Goal: Task Accomplishment & Management: Use online tool/utility

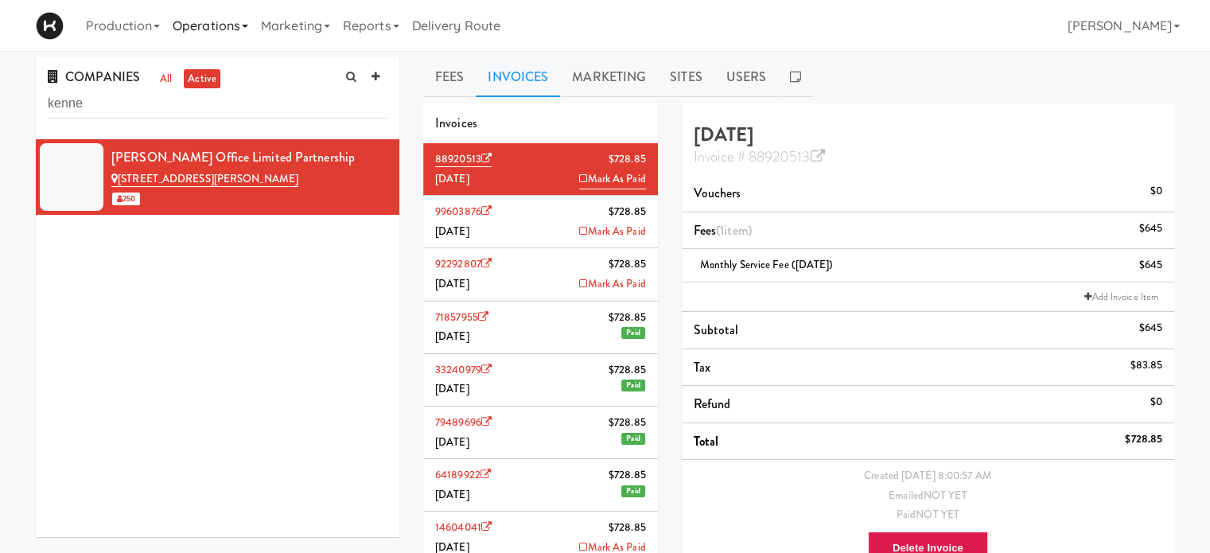
click at [242, 28] on link "Operations" at bounding box center [210, 25] width 88 height 51
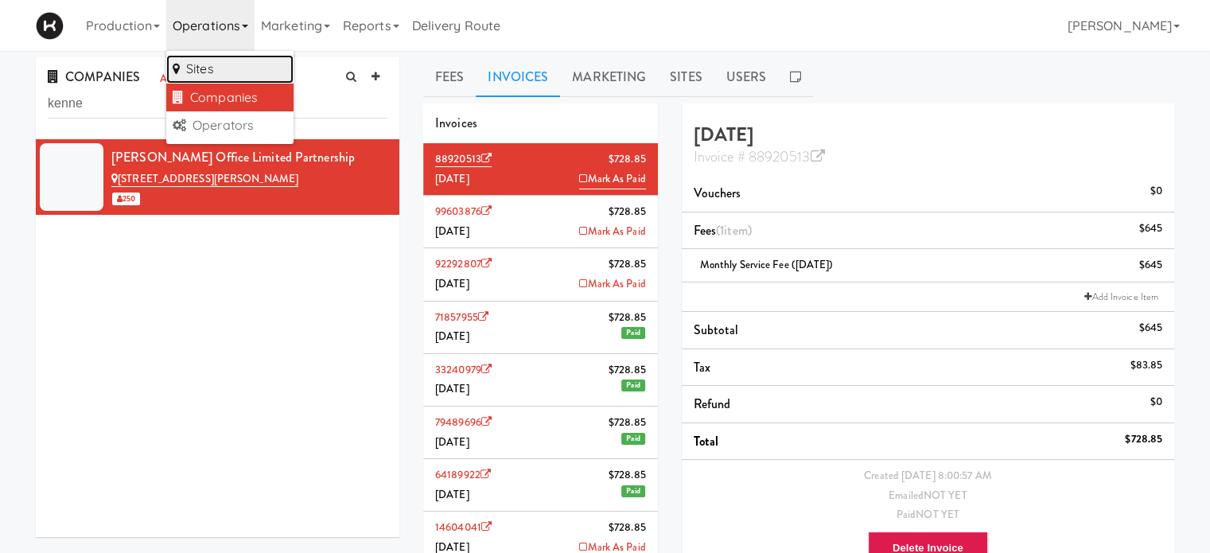
click at [211, 65] on link "Sites" at bounding box center [229, 69] width 127 height 29
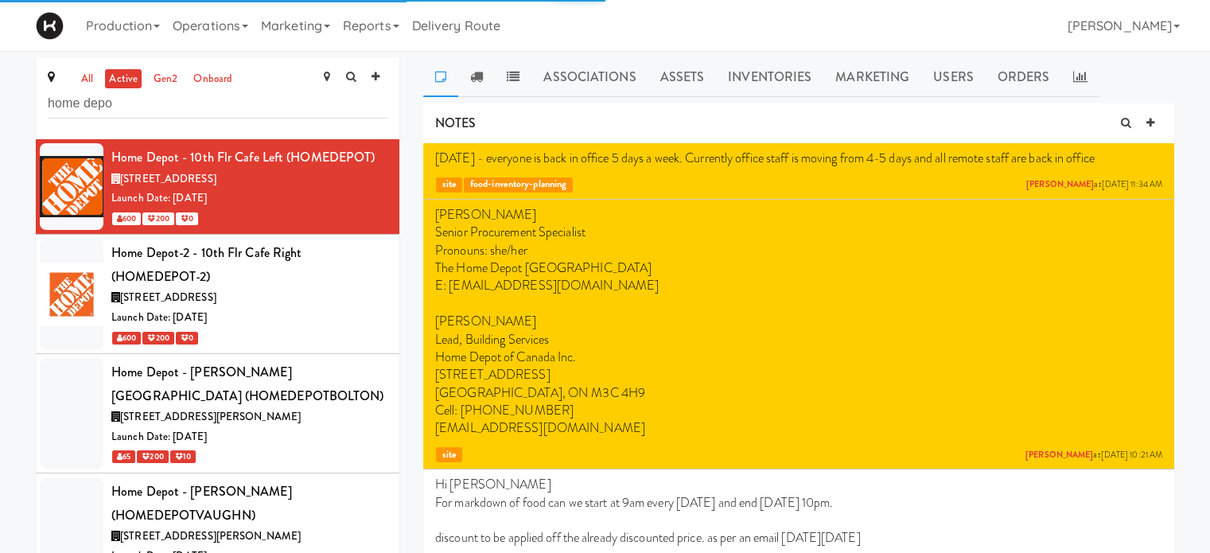
type input "home depo"
click at [283, 314] on div "Launch Date: [DATE]" at bounding box center [249, 318] width 276 height 20
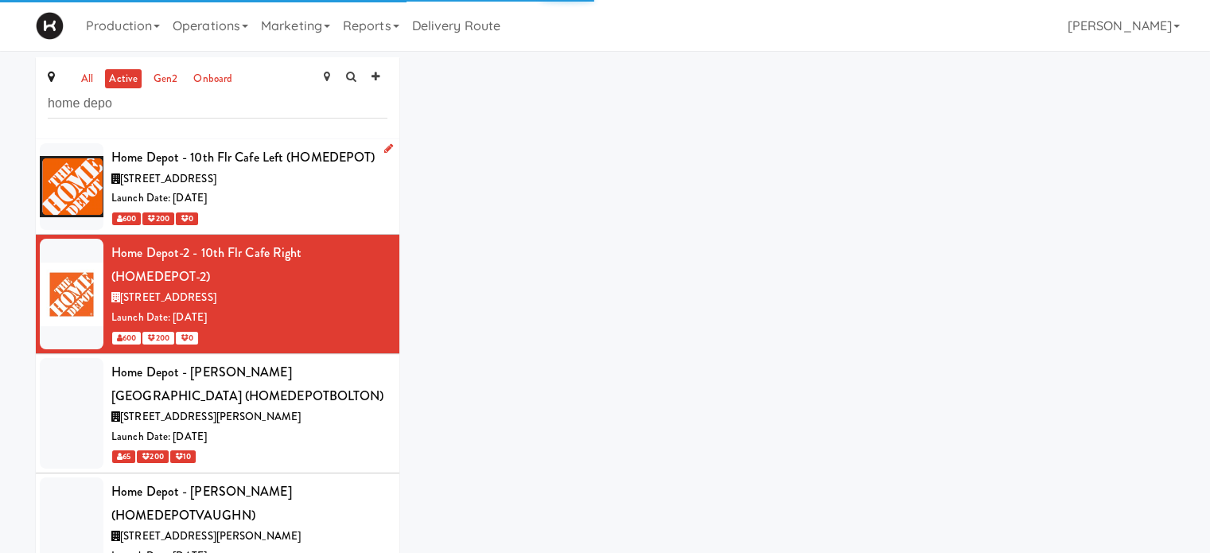
click at [291, 181] on div "[STREET_ADDRESS]" at bounding box center [249, 179] width 276 height 20
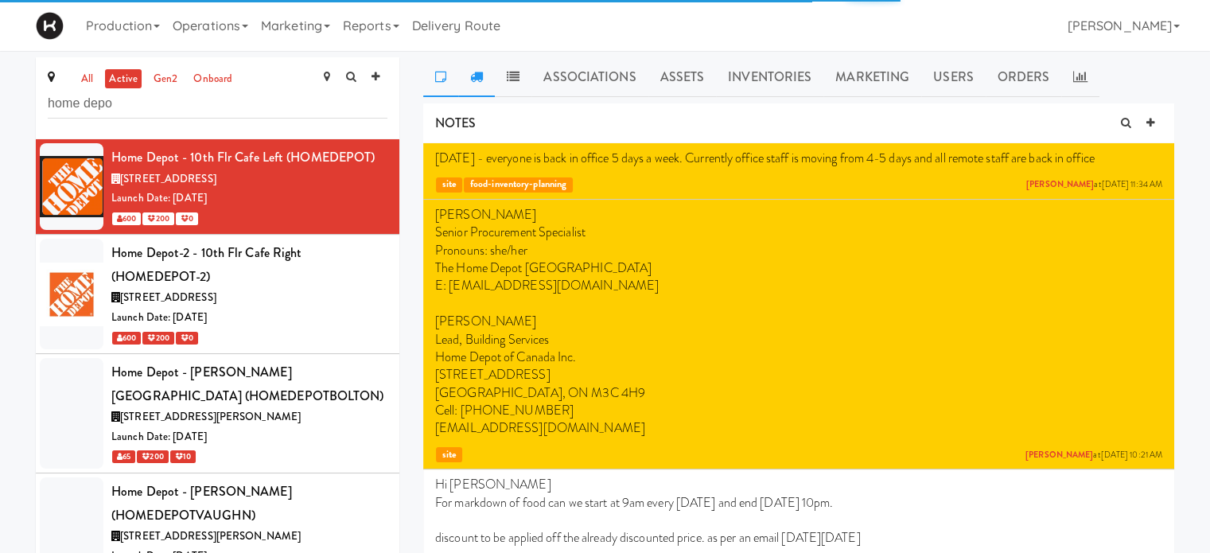
click at [477, 78] on icon at bounding box center [476, 76] width 13 height 13
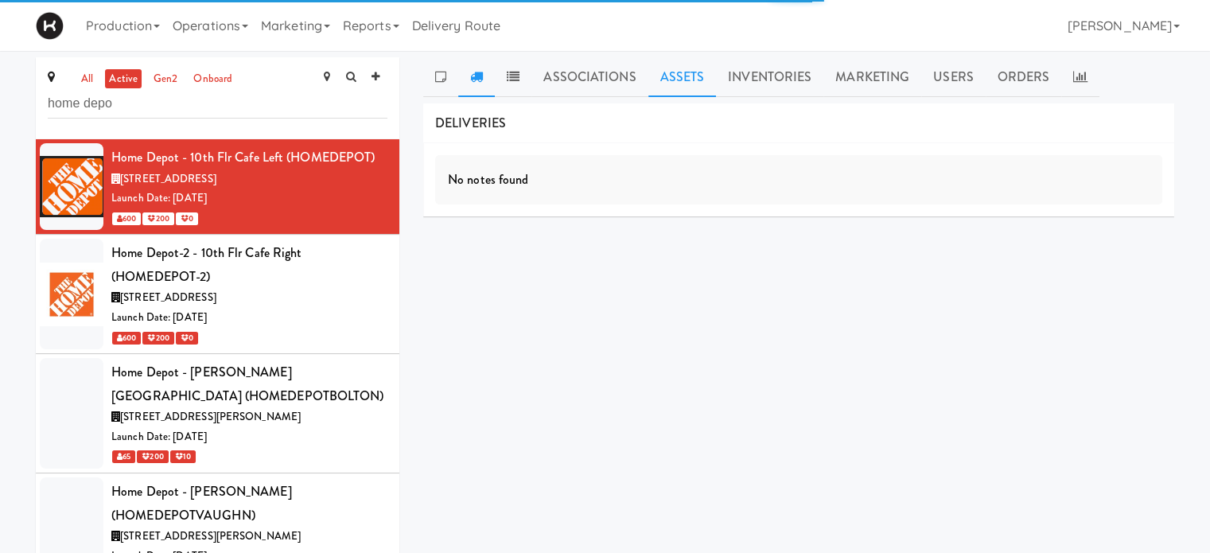
click at [671, 76] on link "Assets" at bounding box center [682, 77] width 68 height 40
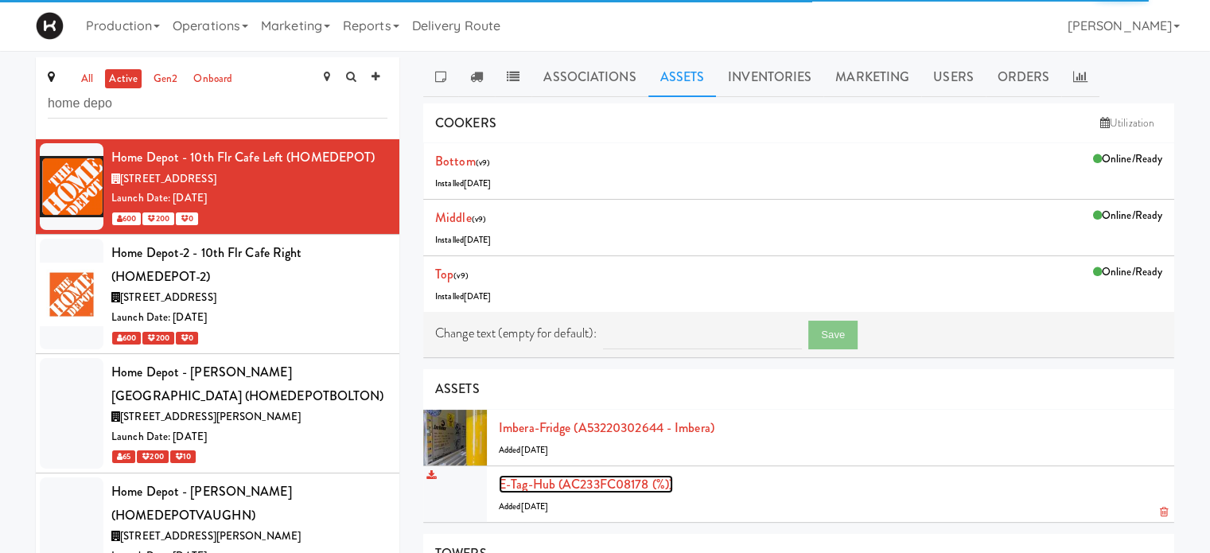
click at [543, 477] on link "E-tag-hub (AC233FC08178 (%))" at bounding box center [586, 484] width 174 height 18
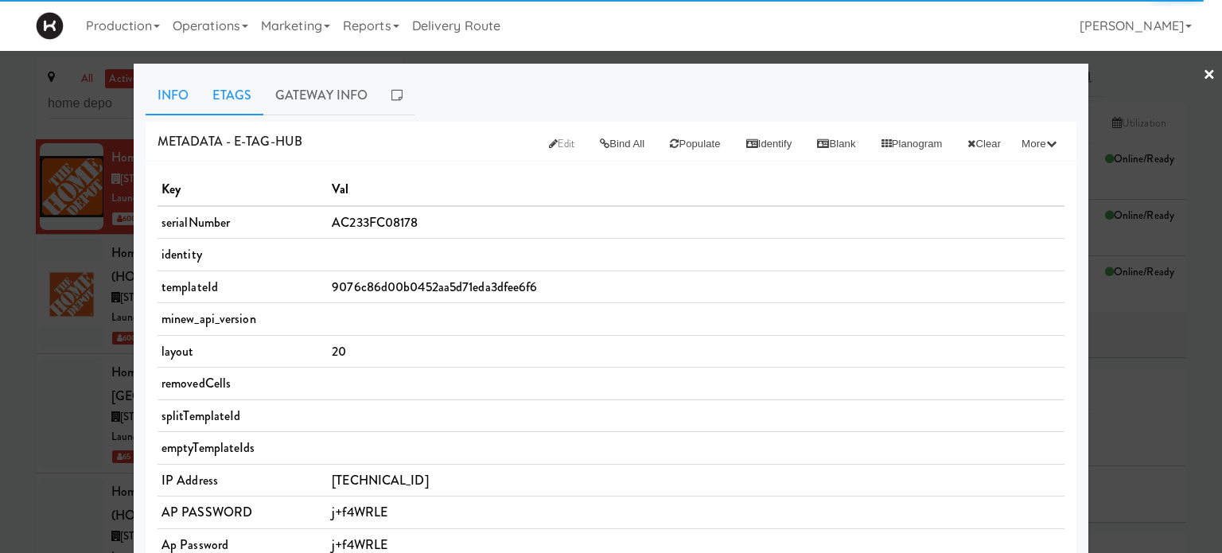
click at [243, 85] on link "Etags" at bounding box center [231, 96] width 63 height 40
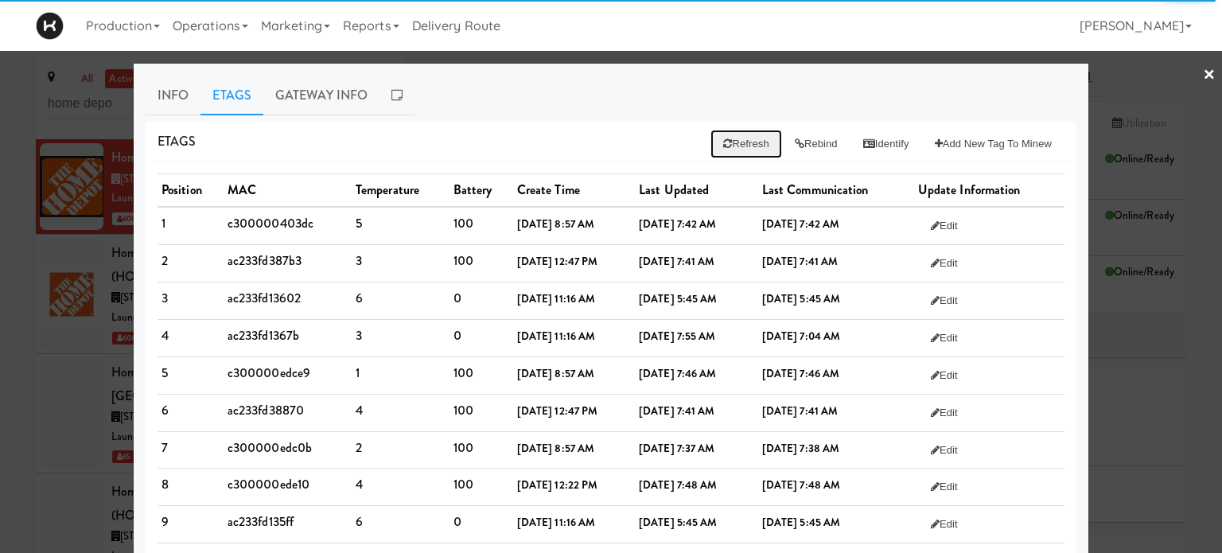
click at [745, 141] on button "Refresh" at bounding box center [745, 144] width 71 height 29
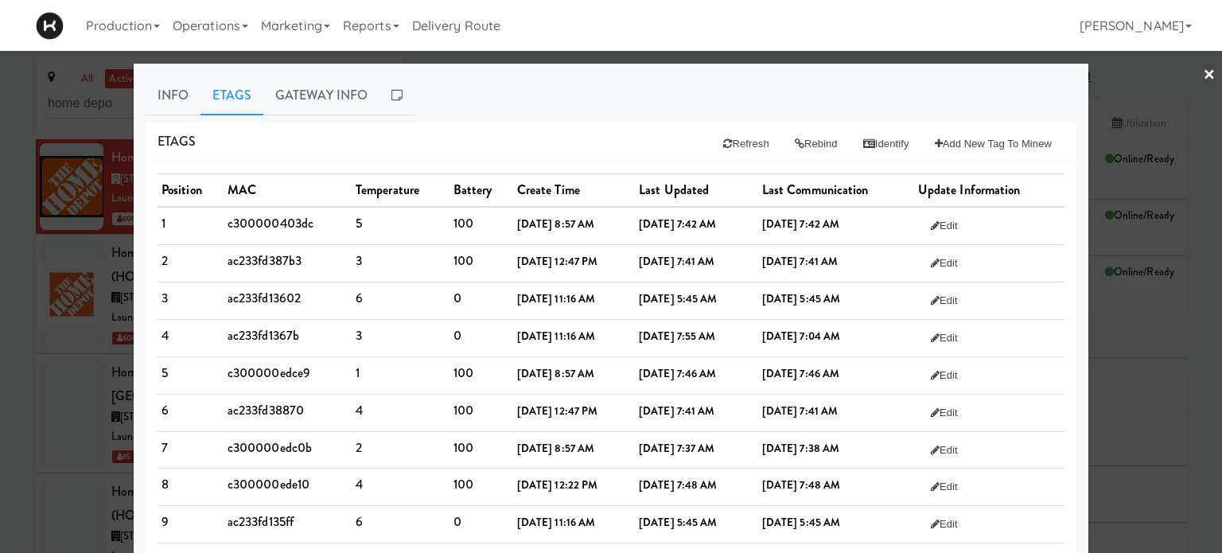
click at [1145, 84] on div at bounding box center [611, 276] width 1222 height 553
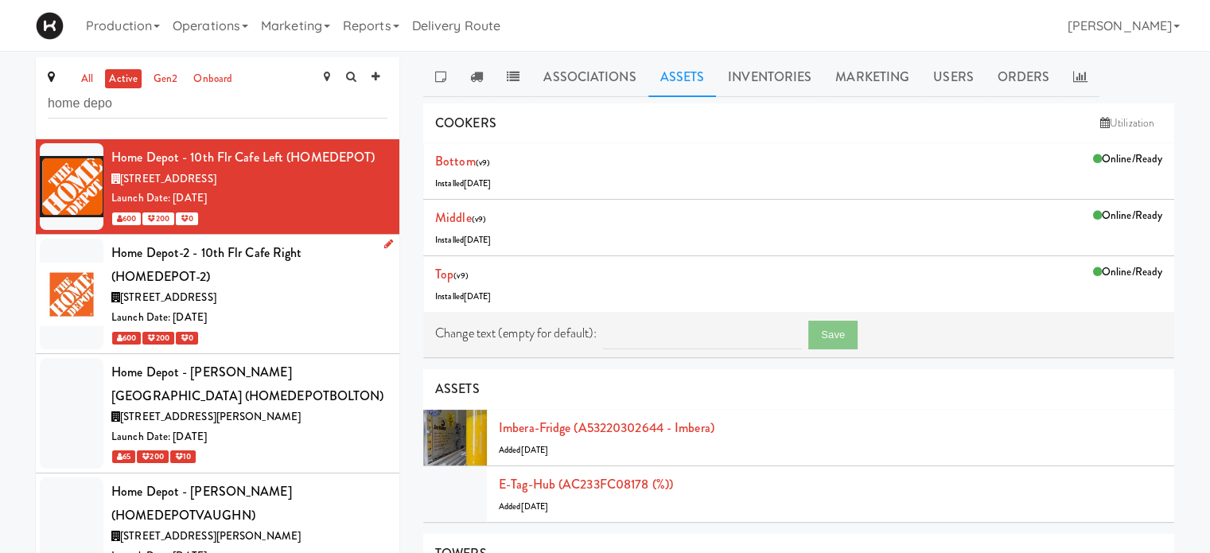
click at [311, 278] on div "Home Depot-2 - 10th Flr Cafe Right (HOMEDEPOT-2)" at bounding box center [249, 264] width 276 height 47
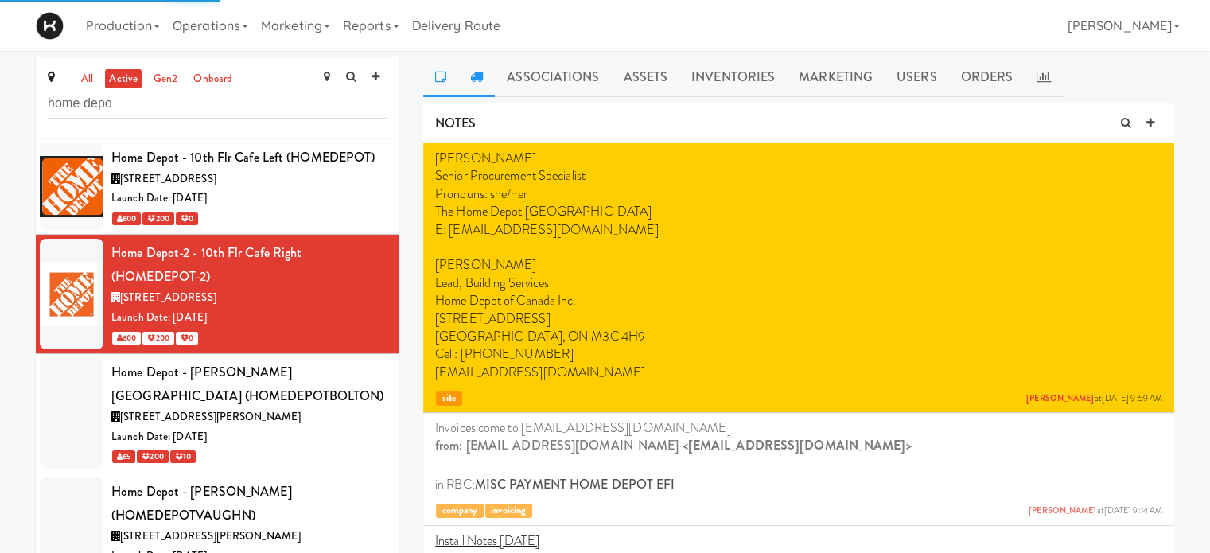
click at [480, 80] on icon at bounding box center [476, 76] width 13 height 13
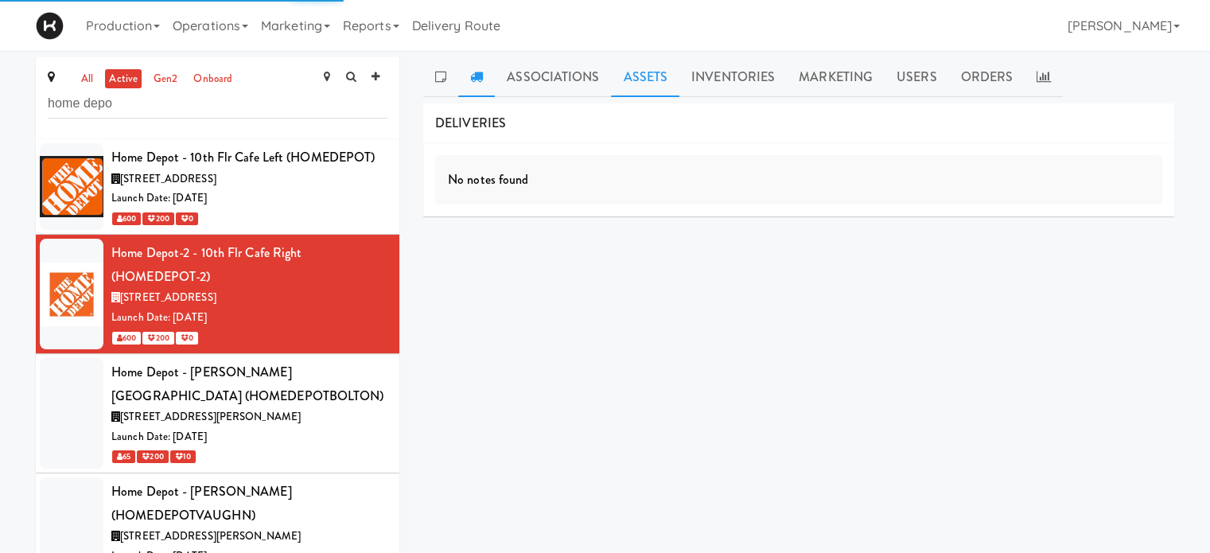
click at [656, 72] on link "Assets" at bounding box center [645, 77] width 68 height 40
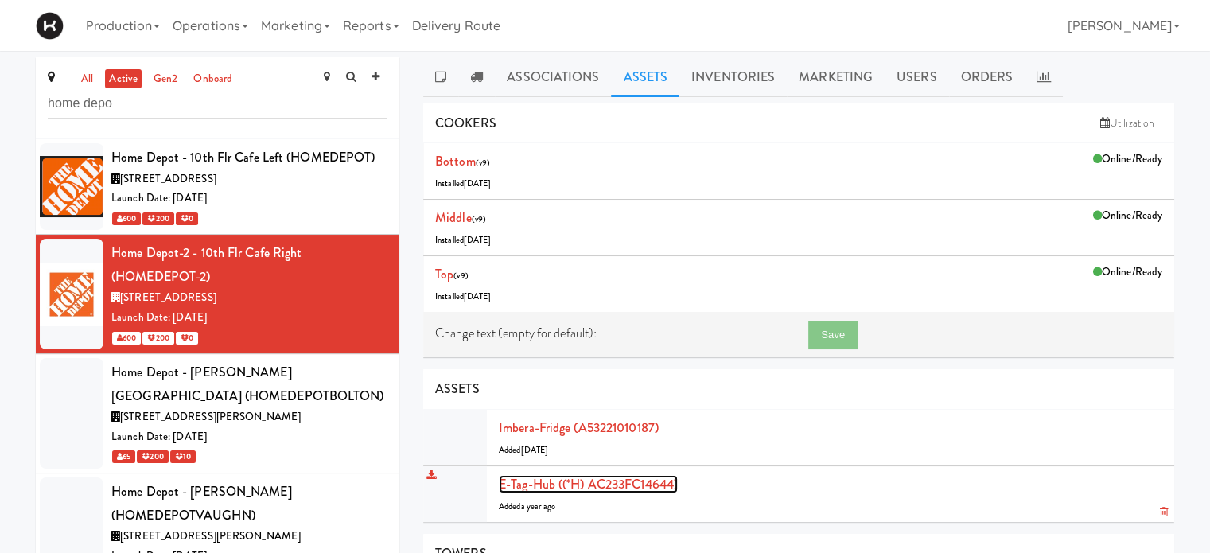
click at [545, 478] on link "E-tag-hub ((*H) AC233FC14644)" at bounding box center [588, 484] width 179 height 18
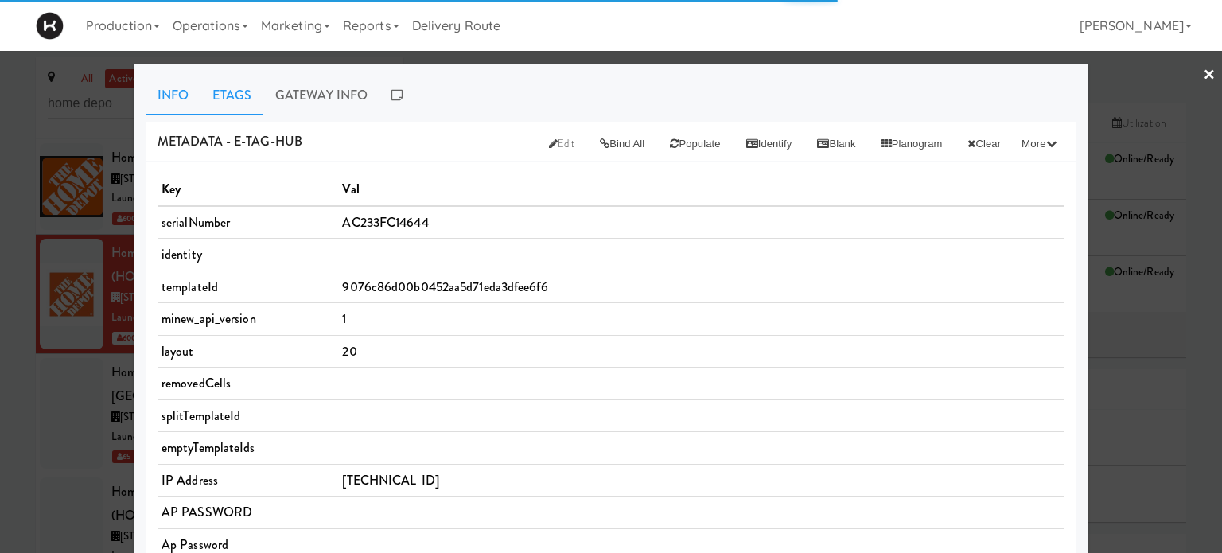
click at [208, 86] on link "Etags" at bounding box center [231, 96] width 63 height 40
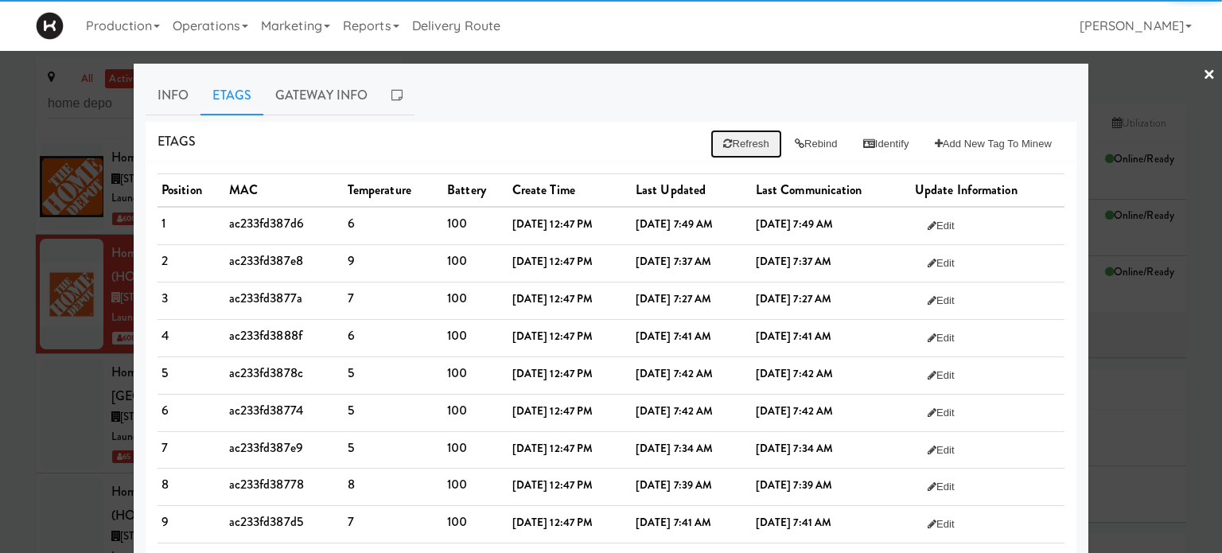
click at [734, 144] on button "Refresh" at bounding box center [745, 144] width 71 height 29
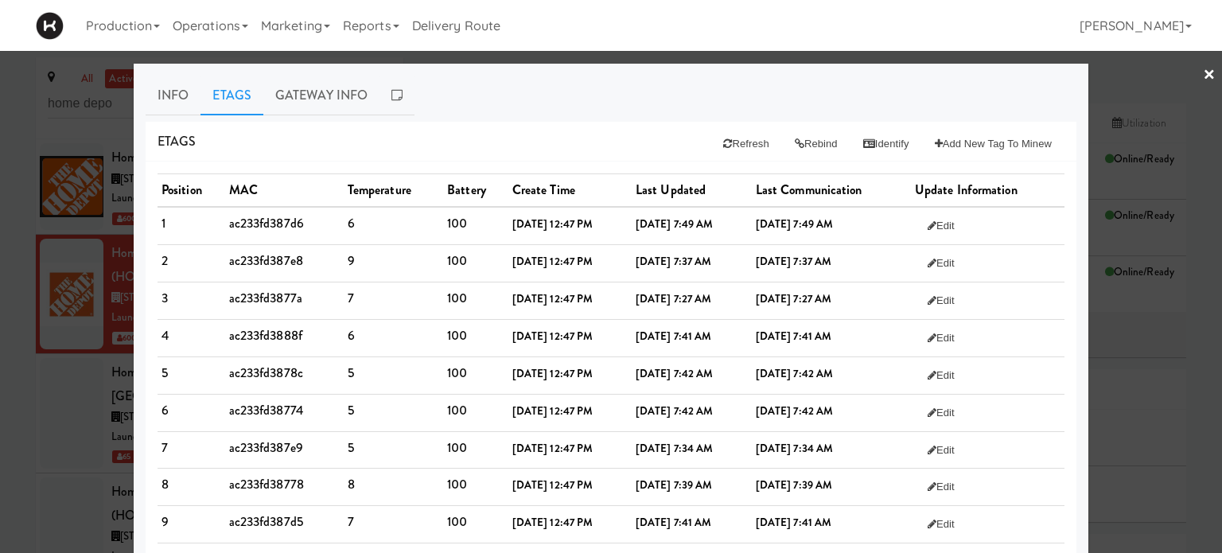
click at [1203, 70] on link "×" at bounding box center [1209, 75] width 13 height 49
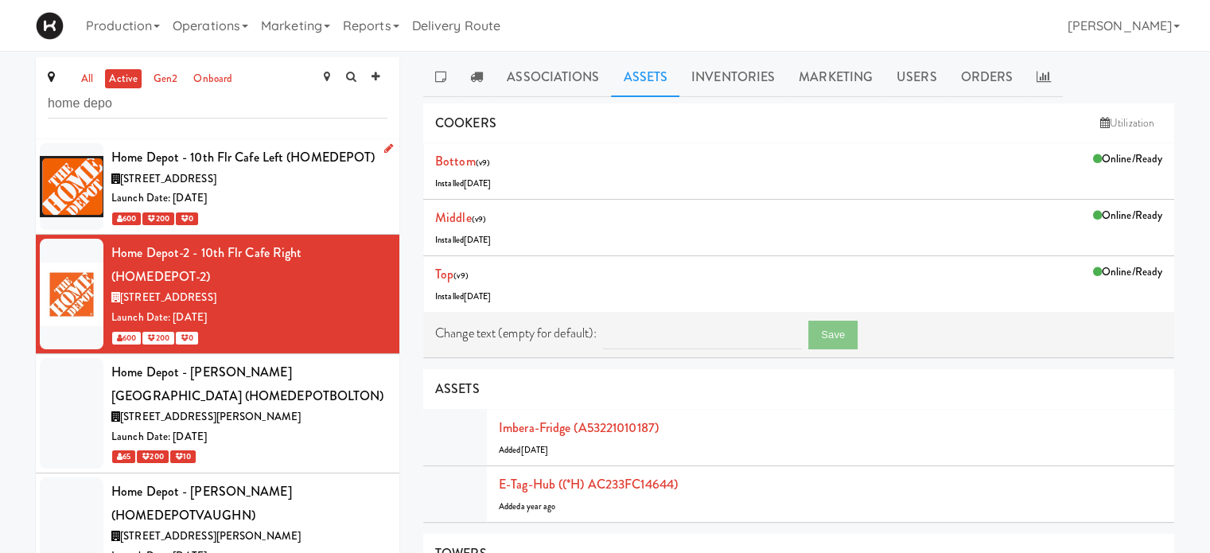
click at [295, 194] on div "Launch Date: [DATE]" at bounding box center [249, 199] width 276 height 20
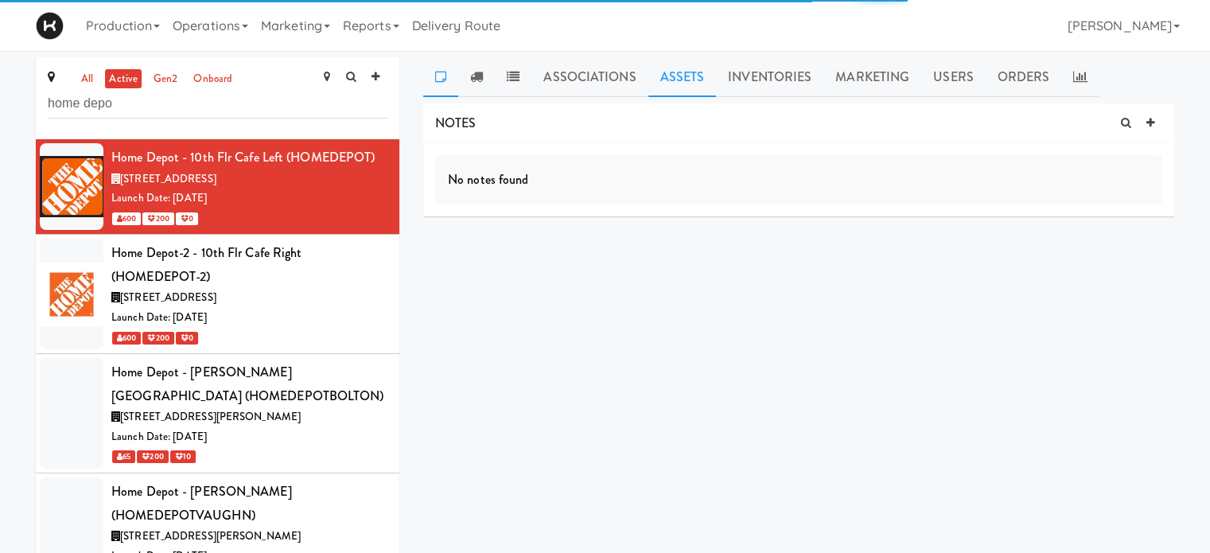
click at [671, 85] on link "Assets" at bounding box center [682, 77] width 68 height 40
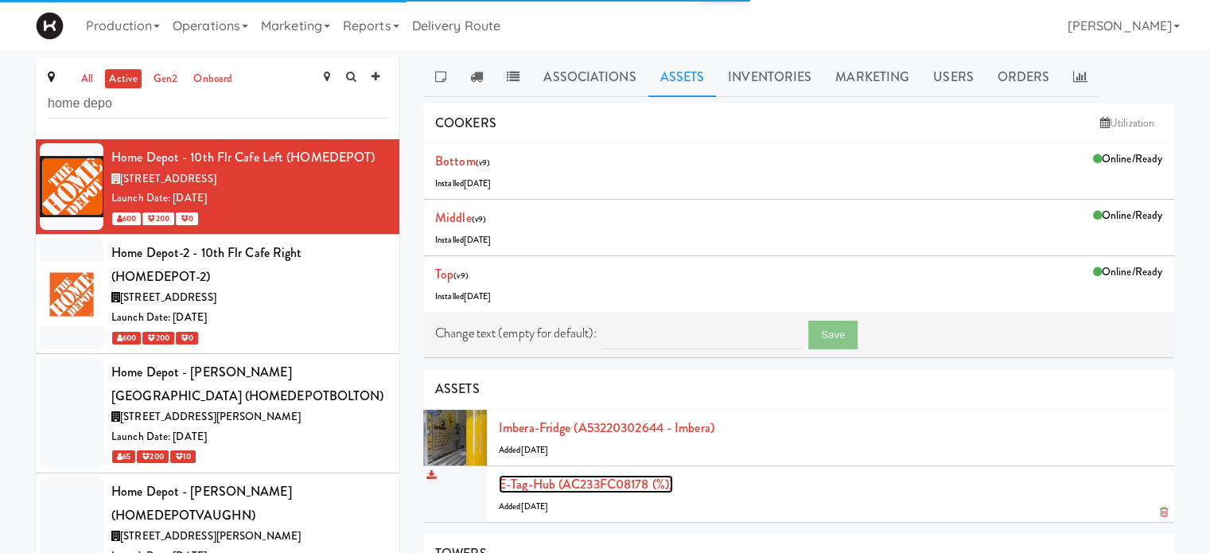
click at [550, 486] on link "E-tag-hub (AC233FC08178 (%))" at bounding box center [586, 484] width 174 height 18
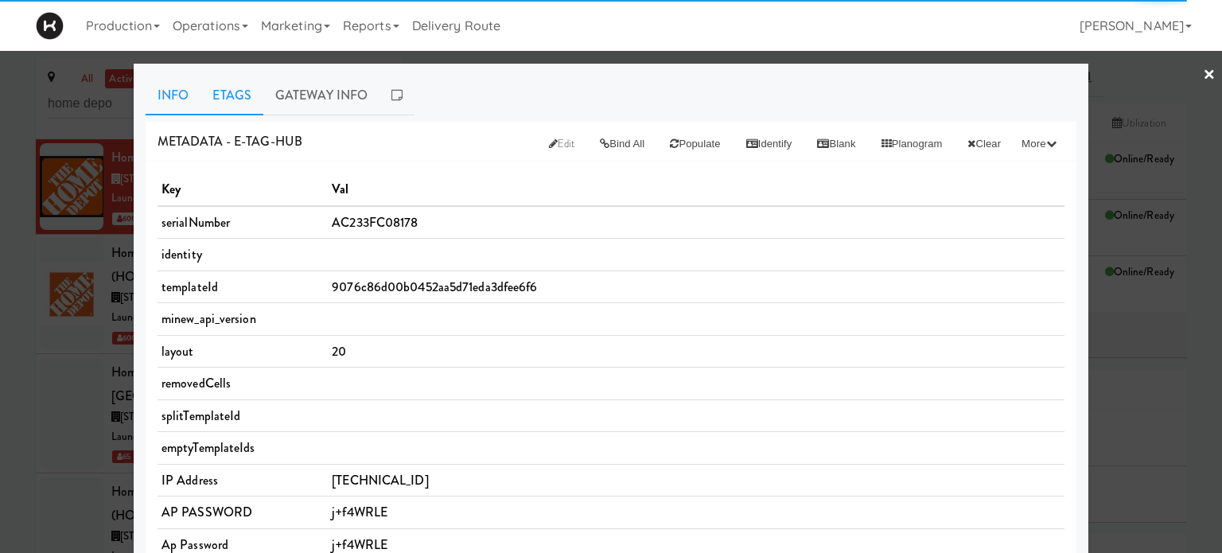
click at [216, 91] on link "Etags" at bounding box center [231, 96] width 63 height 40
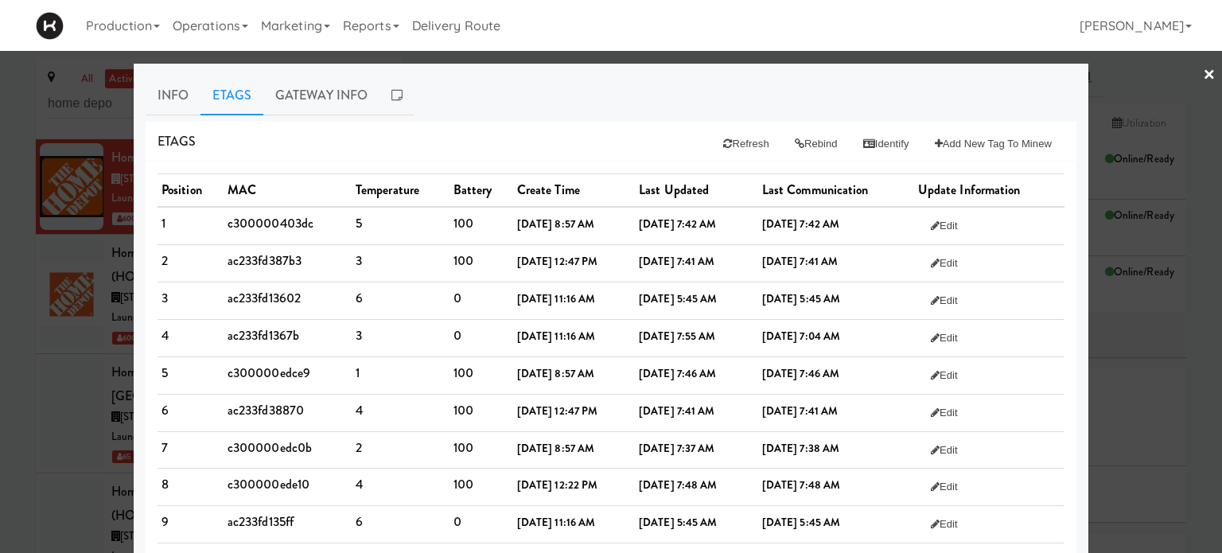
click at [1203, 72] on div at bounding box center [611, 276] width 1222 height 553
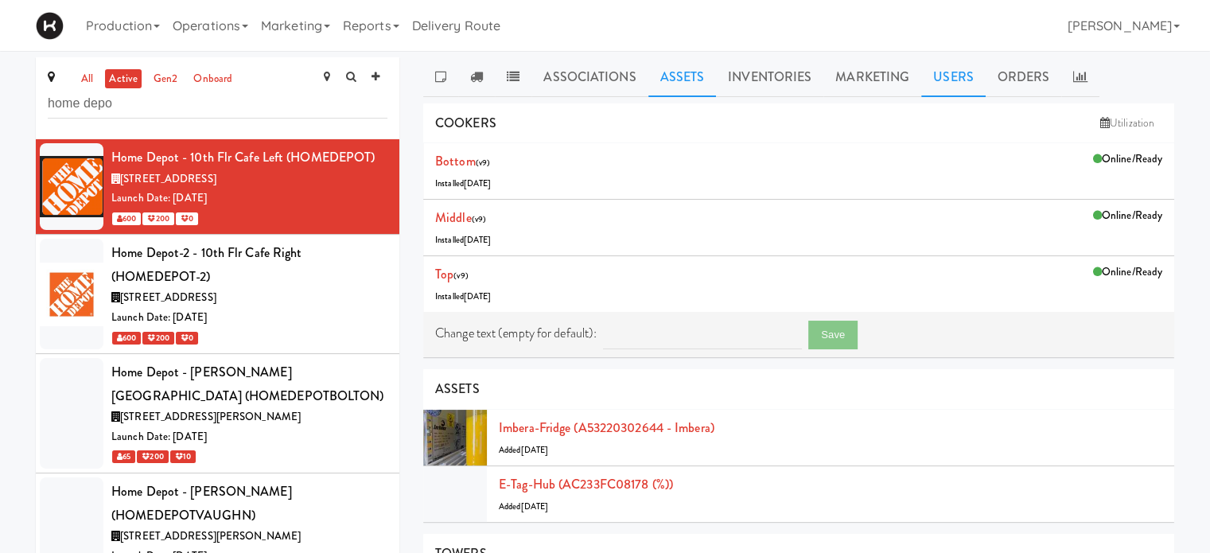
click at [941, 77] on link "Users" at bounding box center [953, 77] width 64 height 40
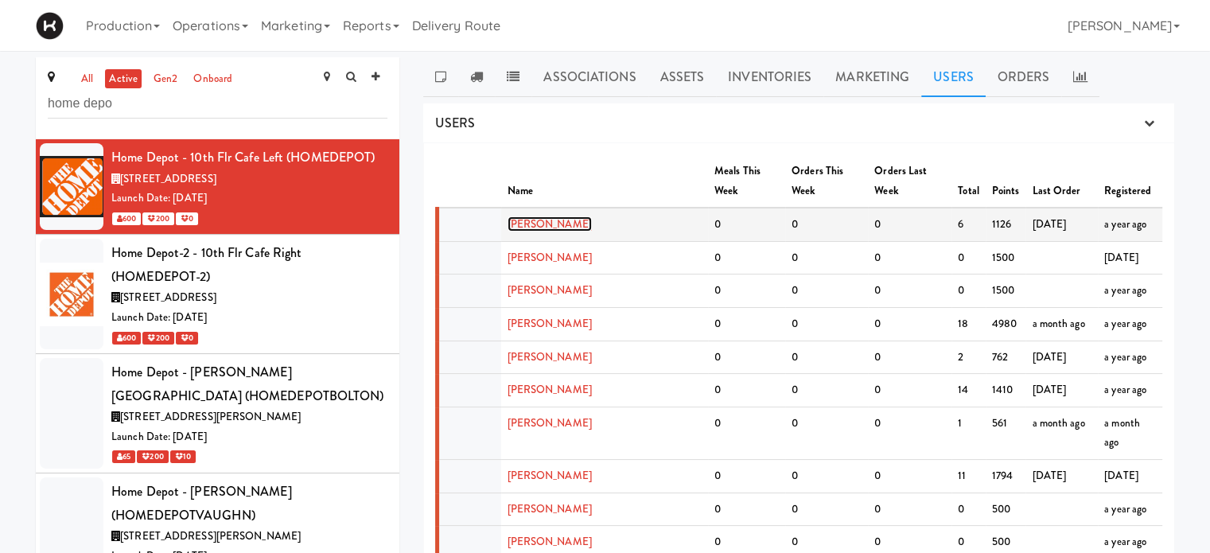
click at [546, 216] on link "[PERSON_NAME]" at bounding box center [550, 223] width 84 height 15
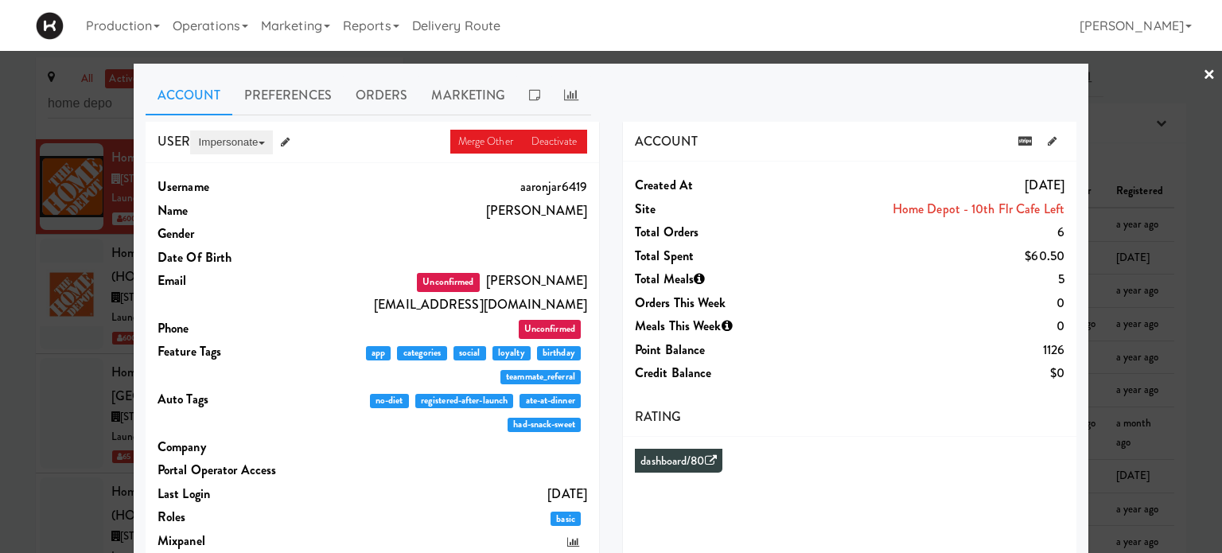
click at [242, 132] on button "Impersonate" at bounding box center [231, 142] width 82 height 24
click at [208, 181] on link "on App" at bounding box center [257, 172] width 134 height 29
click at [1187, 72] on div at bounding box center [611, 276] width 1222 height 553
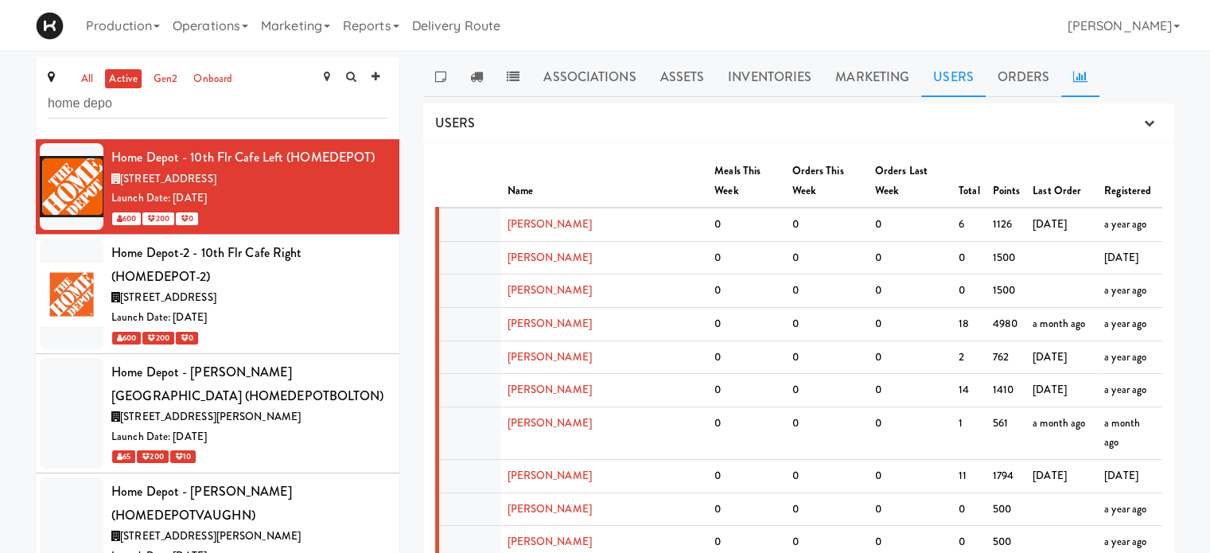
click at [1073, 76] on icon at bounding box center [1080, 76] width 14 height 13
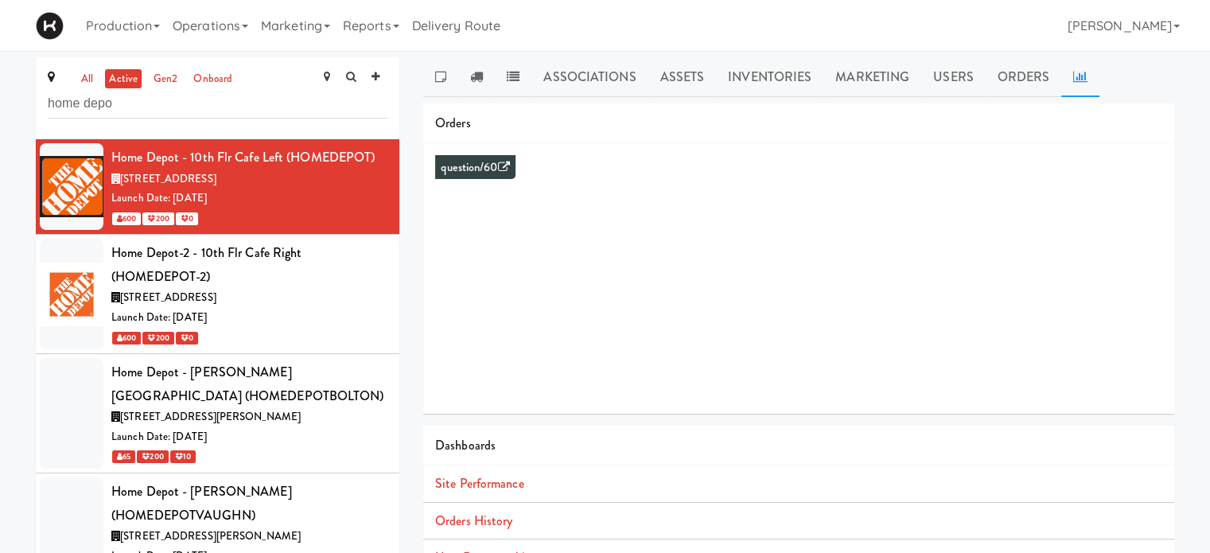
scroll to position [21, 0]
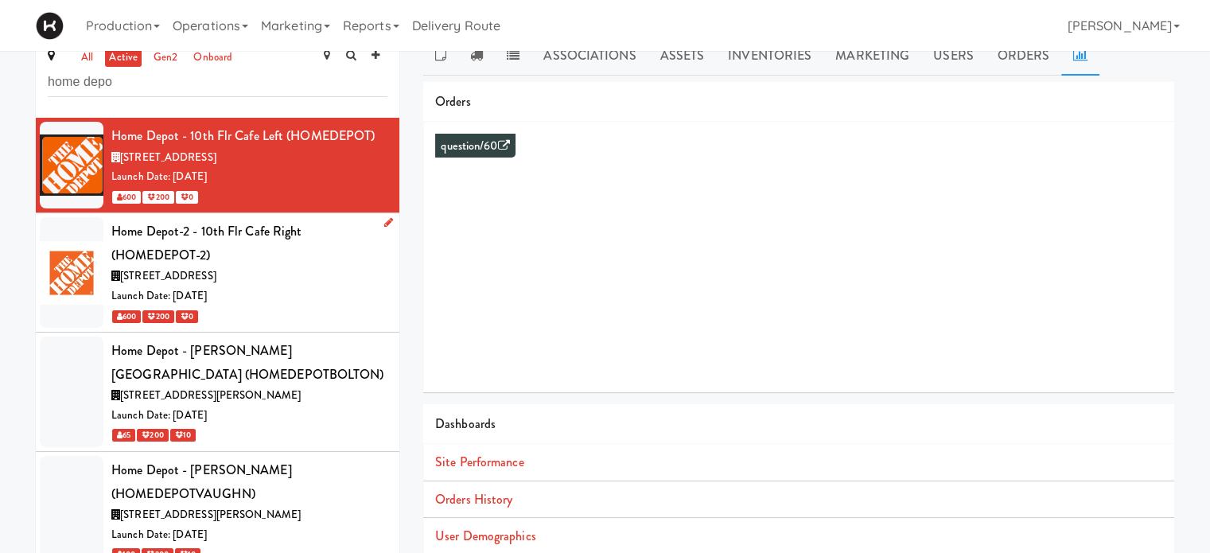
click at [345, 279] on div "[STREET_ADDRESS]" at bounding box center [249, 276] width 276 height 20
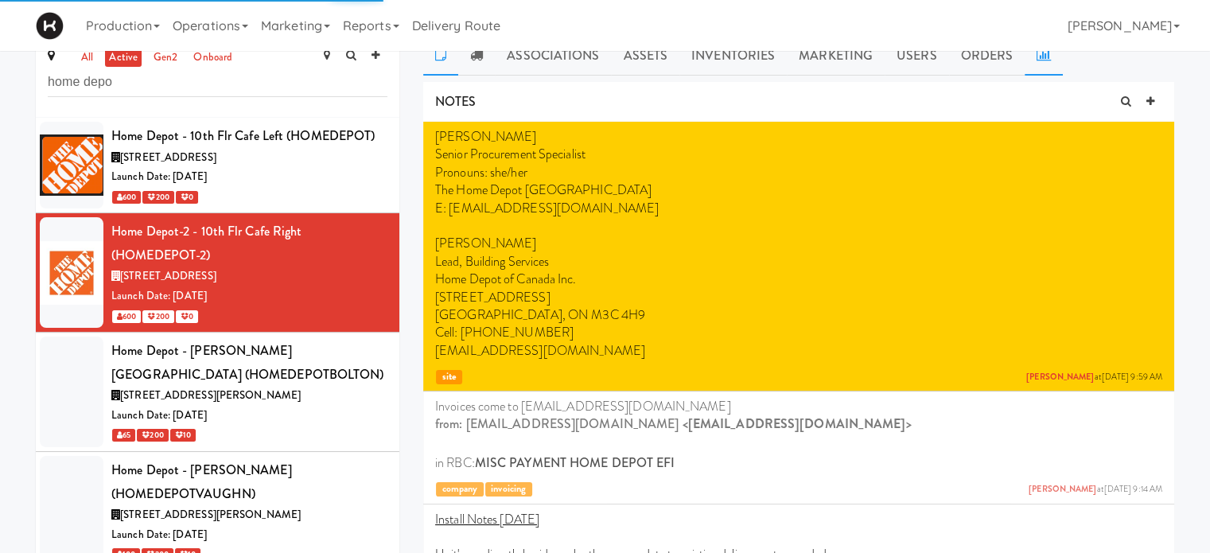
click at [1037, 56] on icon at bounding box center [1044, 55] width 14 height 13
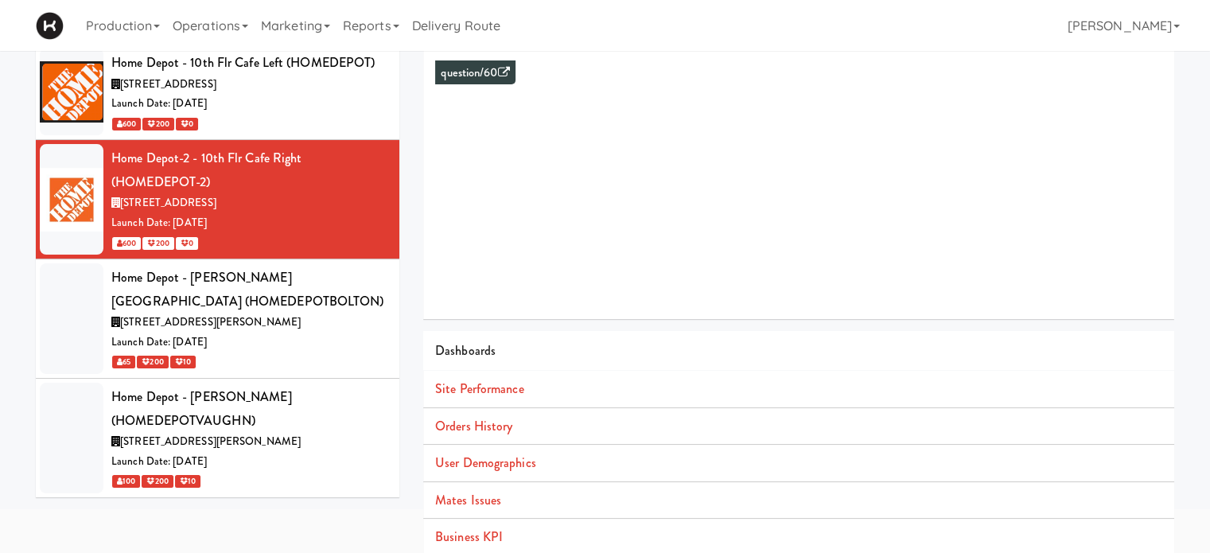
scroll to position [145, 0]
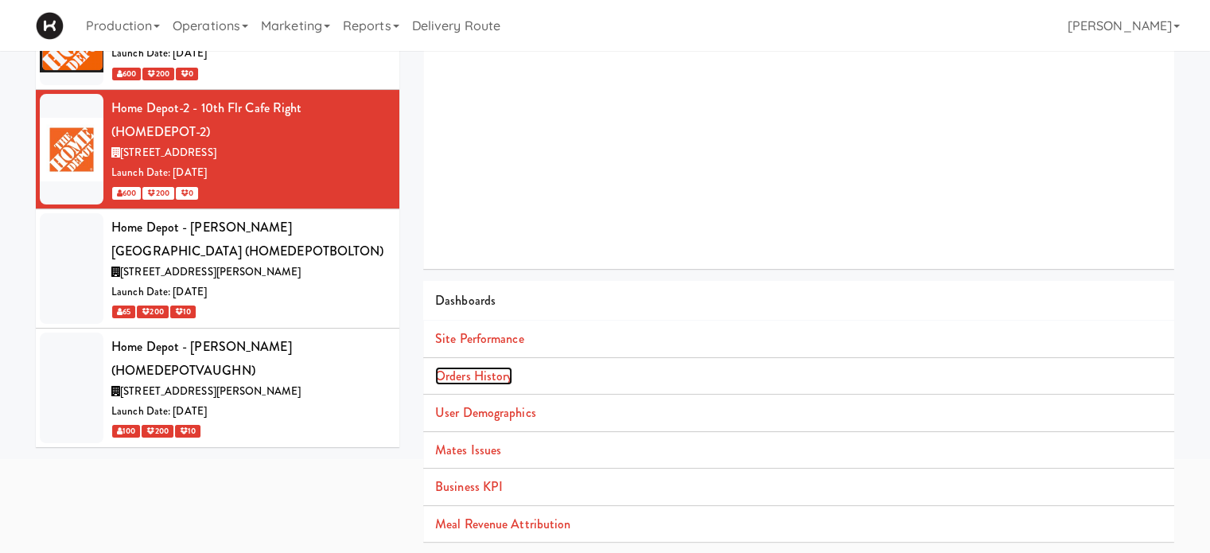
click at [491, 369] on link "Orders History" at bounding box center [473, 376] width 77 height 18
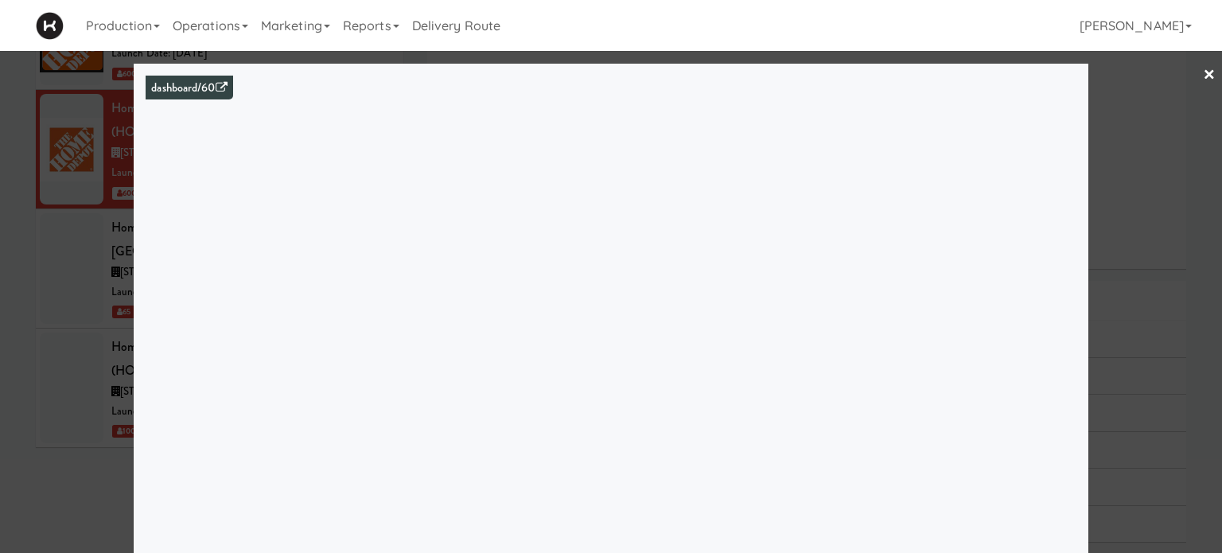
click at [1203, 79] on link "×" at bounding box center [1209, 75] width 13 height 49
